Goal: Feedback & Contribution: Submit feedback/report problem

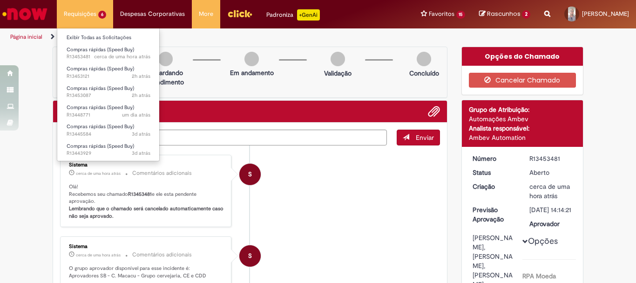
click at [89, 22] on li "Requisições 6 Exibir Todas as Solicitações Compras rápidas (Speed Buy) cerca de…" at bounding box center [85, 14] width 56 height 28
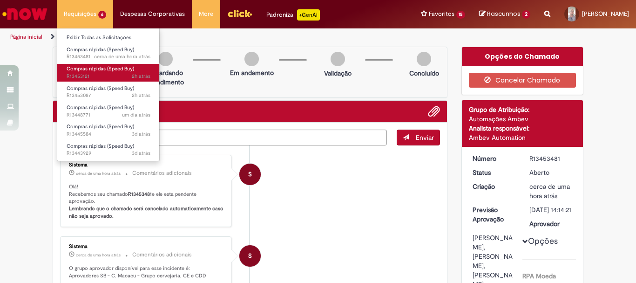
click at [109, 80] on link "Compras rápidas (Speed Buy) 2h atrás 2 horas atrás R13453121" at bounding box center [108, 72] width 103 height 17
click at [109, 75] on span "2h atrás 2 horas atrás R13453121" at bounding box center [109, 76] width 84 height 7
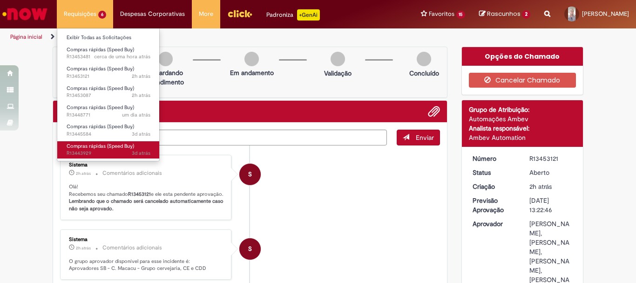
click at [116, 147] on span "Compras rápidas (Speed Buy)" at bounding box center [101, 146] width 68 height 7
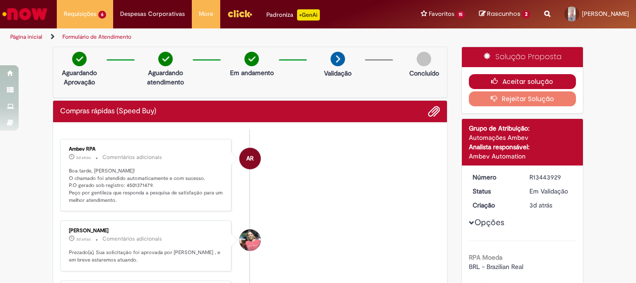
click at [555, 83] on button "Aceitar solução" at bounding box center [523, 81] width 108 height 15
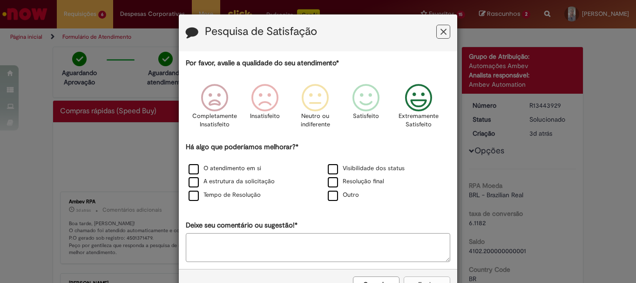
click at [423, 101] on icon "Feedback" at bounding box center [419, 98] width 35 height 28
click at [332, 198] on label "Outro" at bounding box center [343, 195] width 31 height 9
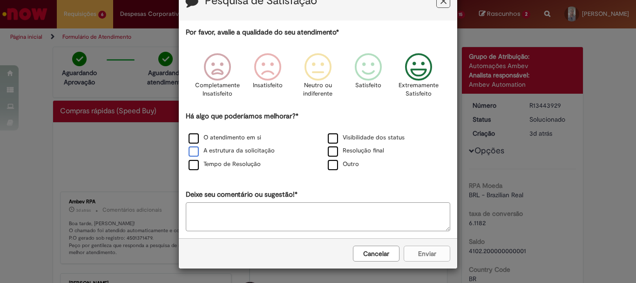
click at [192, 151] on label "A estrutura da solicitação" at bounding box center [232, 150] width 86 height 9
click at [345, 139] on label "Visibilidade dos status" at bounding box center [366, 137] width 77 height 9
click at [252, 224] on textarea "Deixe seu comentário ou sugestão!*" at bounding box center [318, 216] width 265 height 29
type textarea "*"
type textarea "*********"
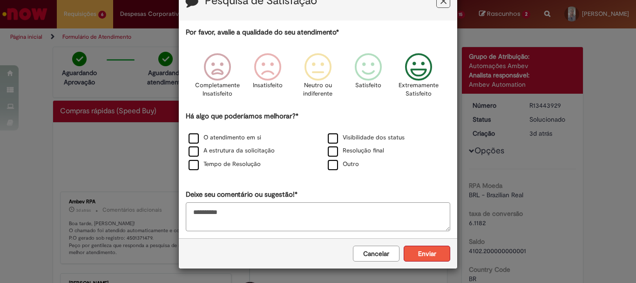
click at [420, 252] on button "Enviar" at bounding box center [427, 254] width 47 height 16
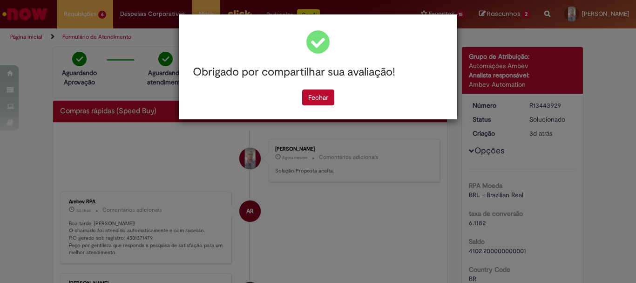
scroll to position [0, 0]
click at [327, 103] on button "Fechar" at bounding box center [318, 97] width 32 height 16
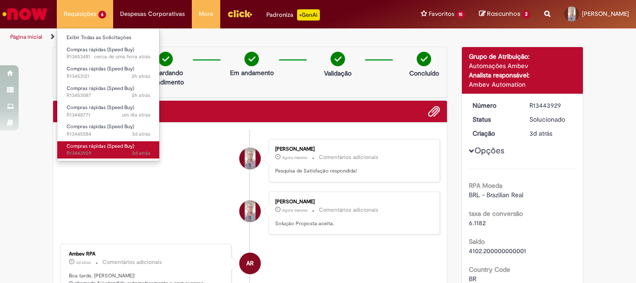
click at [110, 147] on span "Compras rápidas (Speed Buy)" at bounding box center [101, 146] width 68 height 7
click at [92, 146] on span "Compras rápidas (Speed Buy)" at bounding box center [101, 146] width 68 height 7
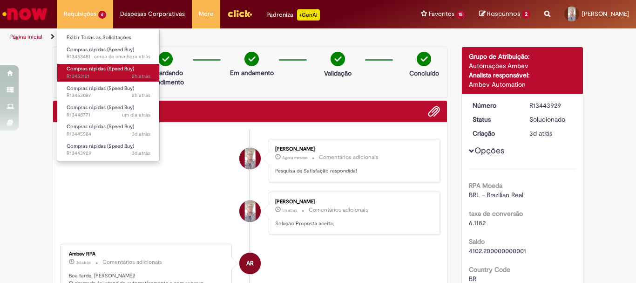
click at [128, 76] on span "2h atrás 2 horas atrás R13453121" at bounding box center [109, 76] width 84 height 7
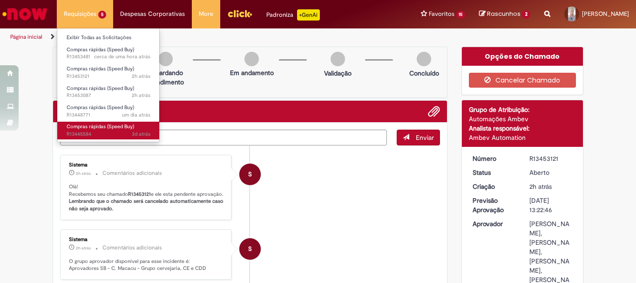
click at [97, 124] on span "Compras rápidas (Speed Buy)" at bounding box center [101, 126] width 68 height 7
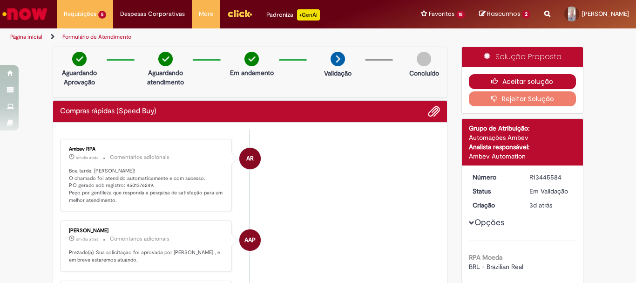
click at [544, 81] on button "Aceitar solução" at bounding box center [523, 81] width 108 height 15
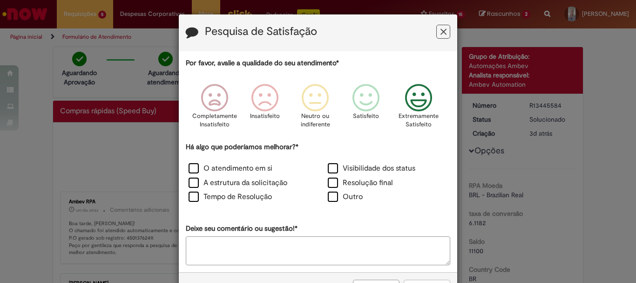
click at [428, 107] on icon "Feedback" at bounding box center [419, 98] width 35 height 28
click at [328, 171] on label "Visibilidade dos status" at bounding box center [372, 168] width 88 height 11
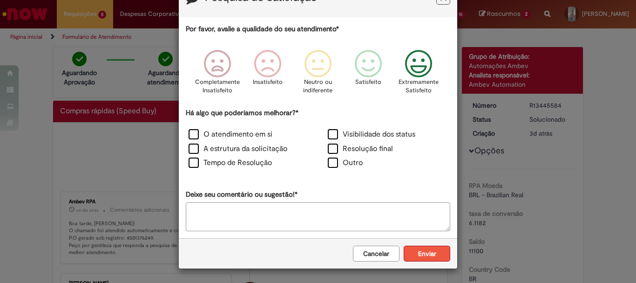
click at [430, 256] on button "Enviar" at bounding box center [427, 254] width 47 height 16
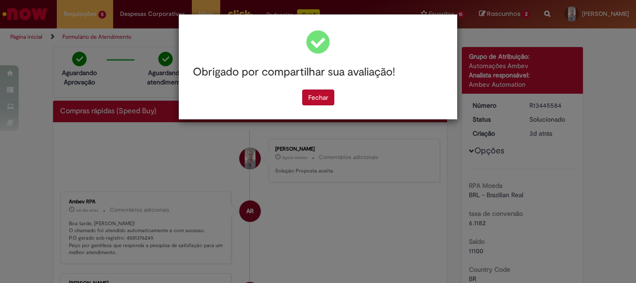
scroll to position [0, 0]
click at [332, 107] on div "Obrigado por compartilhar sua avaliação! [GEOGRAPHIC_DATA]" at bounding box center [318, 66] width 279 height 105
click at [332, 104] on button "Fechar" at bounding box center [318, 97] width 32 height 16
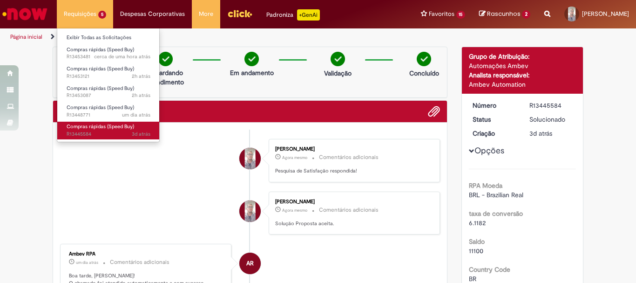
click at [105, 127] on span "Compras rápidas (Speed Buy)" at bounding box center [101, 126] width 68 height 7
click at [101, 125] on span "Compras rápidas (Speed Buy)" at bounding box center [101, 126] width 68 height 7
click at [116, 123] on span "Compras rápidas (Speed Buy)" at bounding box center [101, 126] width 68 height 7
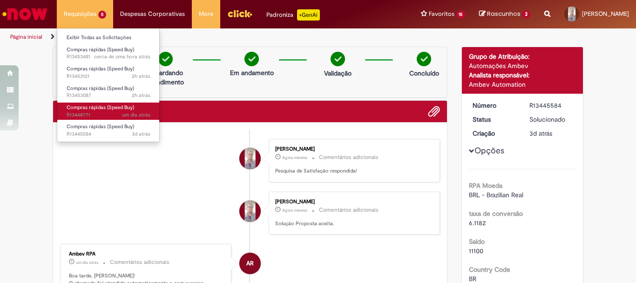
click at [117, 113] on span "um dia atrás um dia atrás R13448771" at bounding box center [109, 114] width 84 height 7
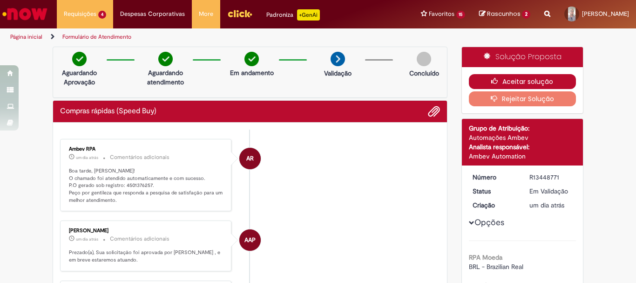
click at [492, 78] on icon "button" at bounding box center [497, 81] width 11 height 7
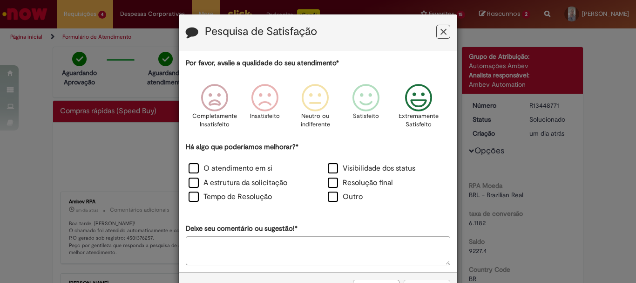
click at [410, 98] on icon "Feedback" at bounding box center [419, 98] width 35 height 28
click at [330, 172] on label "Visibilidade dos status" at bounding box center [372, 168] width 88 height 11
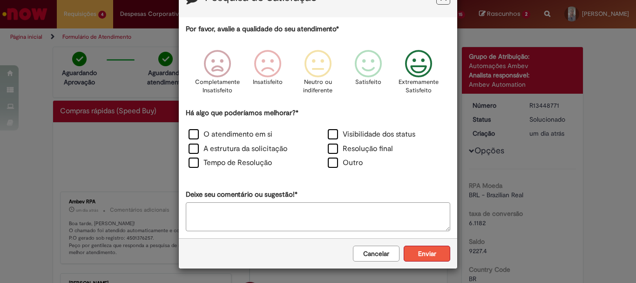
click at [428, 257] on button "Enviar" at bounding box center [427, 254] width 47 height 16
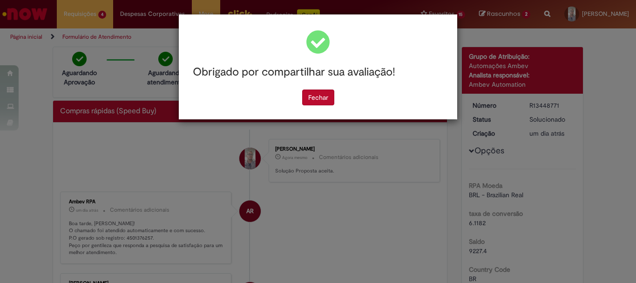
scroll to position [0, 0]
click at [319, 97] on button "Fechar" at bounding box center [318, 97] width 32 height 16
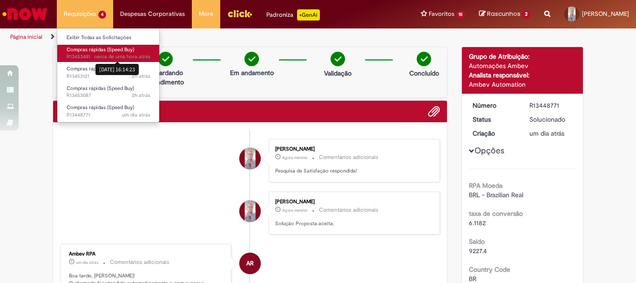
click at [106, 56] on sn-time-ago "cerca de uma hora atrás cerca de uma hora atrás [DATE] 16:14:23" at bounding box center [122, 56] width 56 height 7
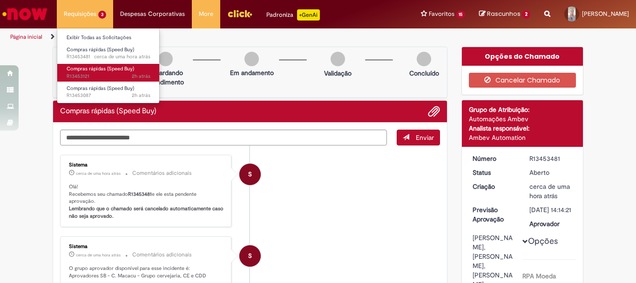
click at [97, 72] on span "Compras rápidas (Speed Buy)" at bounding box center [101, 68] width 68 height 7
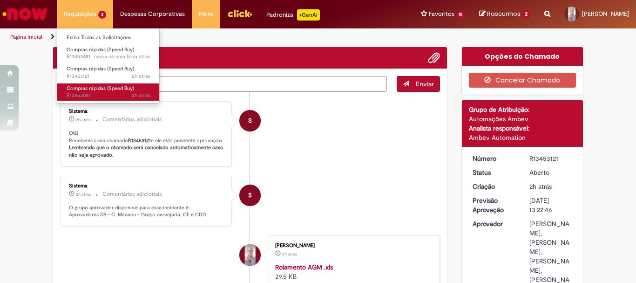
click at [99, 87] on span "Compras rápidas (Speed Buy)" at bounding box center [101, 88] width 68 height 7
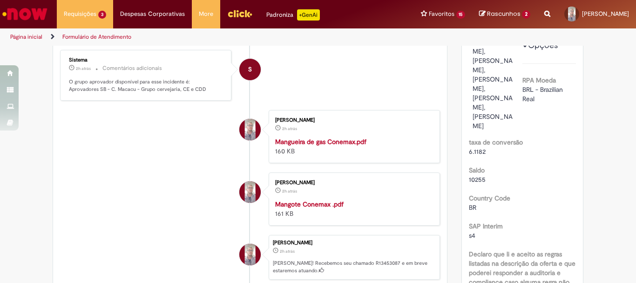
scroll to position [326, 0]
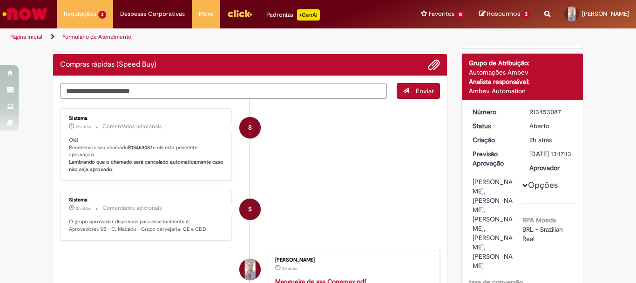
scroll to position [0, 0]
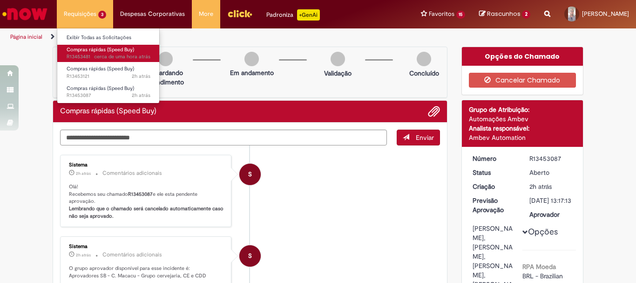
click at [94, 56] on span "cerca de uma hora atrás cerca de uma hora atrás R13453481" at bounding box center [109, 56] width 84 height 7
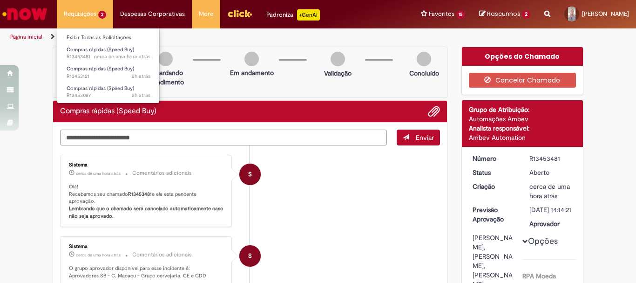
click at [91, 14] on li "Requisições 3 Exibir Todas as Solicitações Compras rápidas (Speed Buy) cerca de…" at bounding box center [85, 14] width 56 height 28
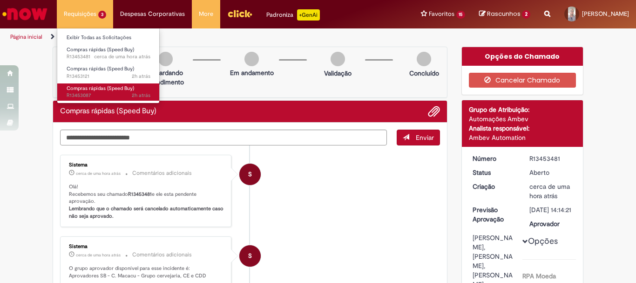
click at [91, 90] on span "Compras rápidas (Speed Buy)" at bounding box center [101, 88] width 68 height 7
